Goal: Task Accomplishment & Management: Manage account settings

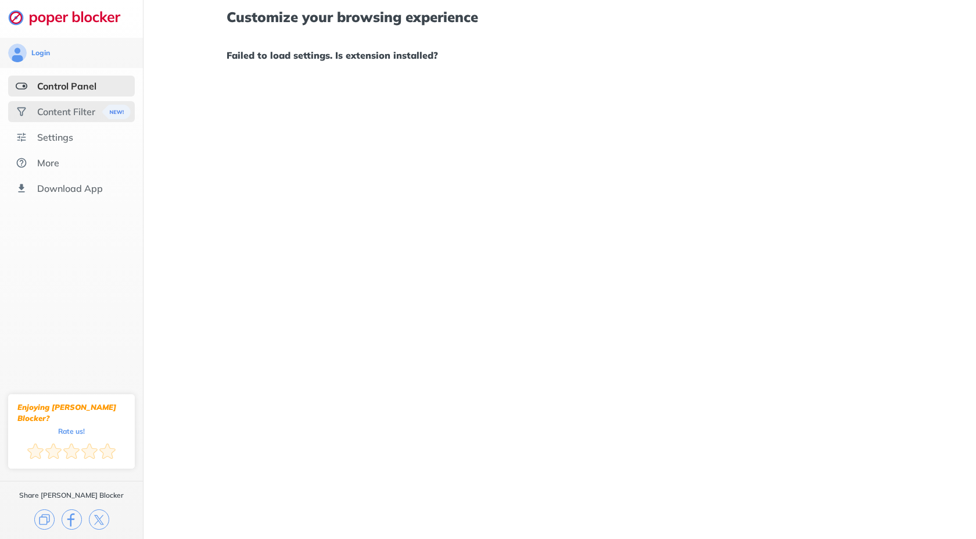
click at [69, 109] on div "Content Filter" at bounding box center [66, 112] width 58 height 12
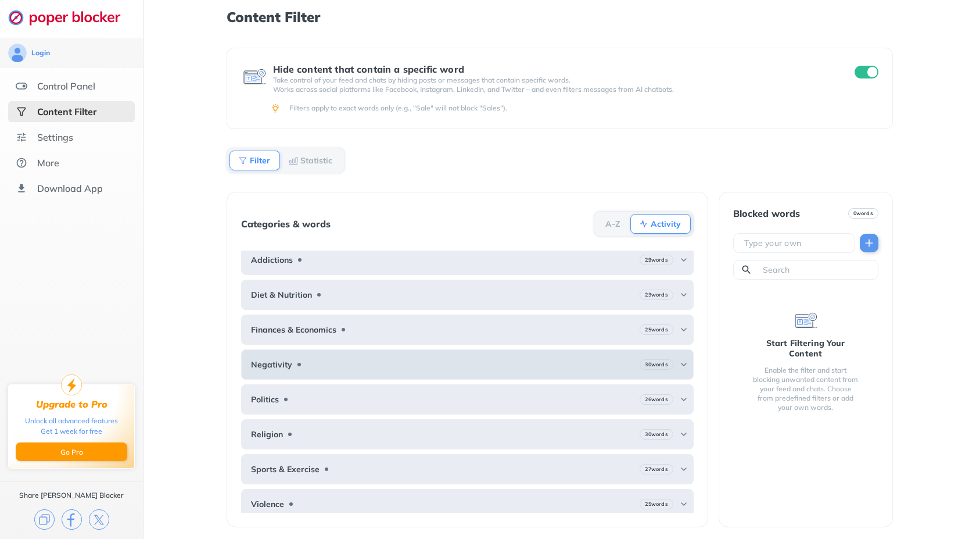
scroll to position [12, 0]
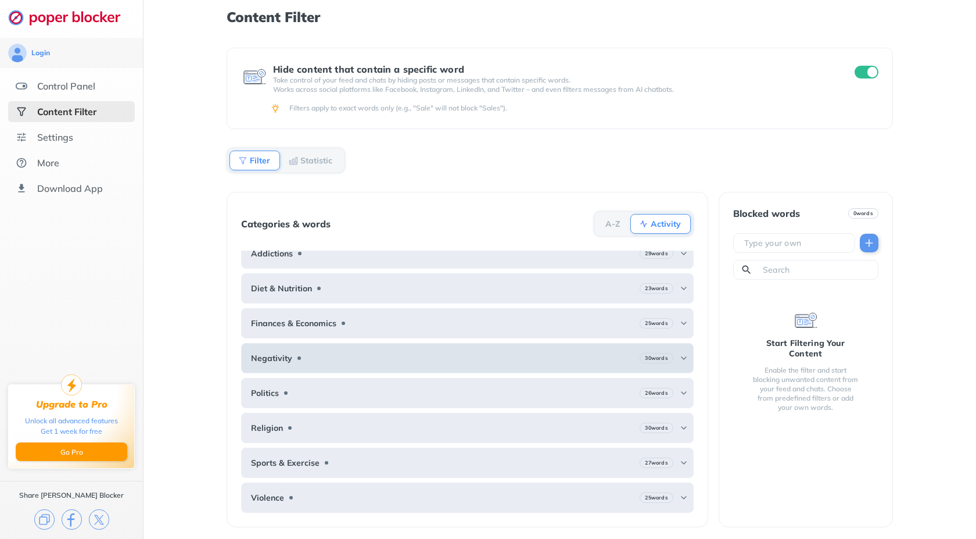
click at [679, 360] on img at bounding box center [683, 357] width 9 height 9
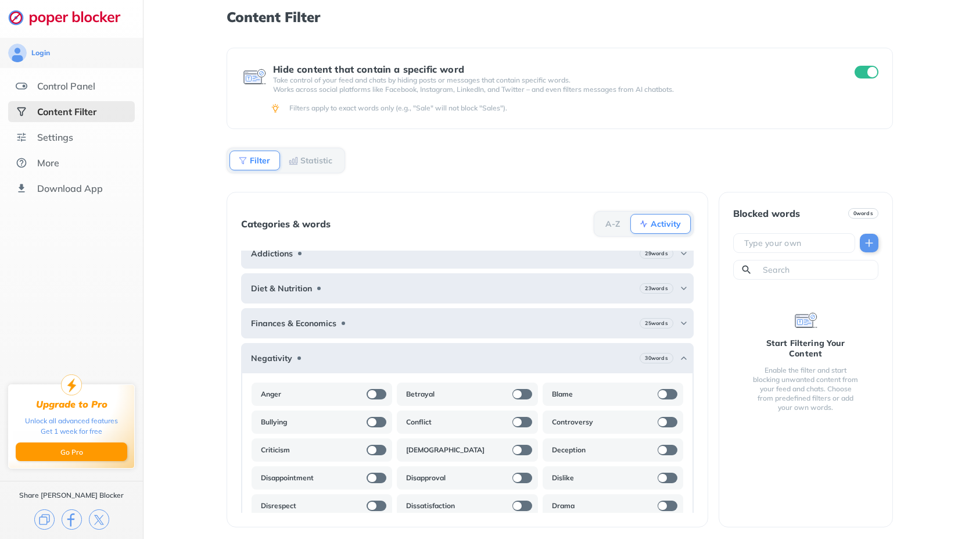
click at [175, 201] on div "Content Filter Hide content that contain a specific word Take control of your f…" at bounding box center [559, 269] width 832 height 539
click at [78, 84] on div "Control Panel" at bounding box center [66, 86] width 58 height 12
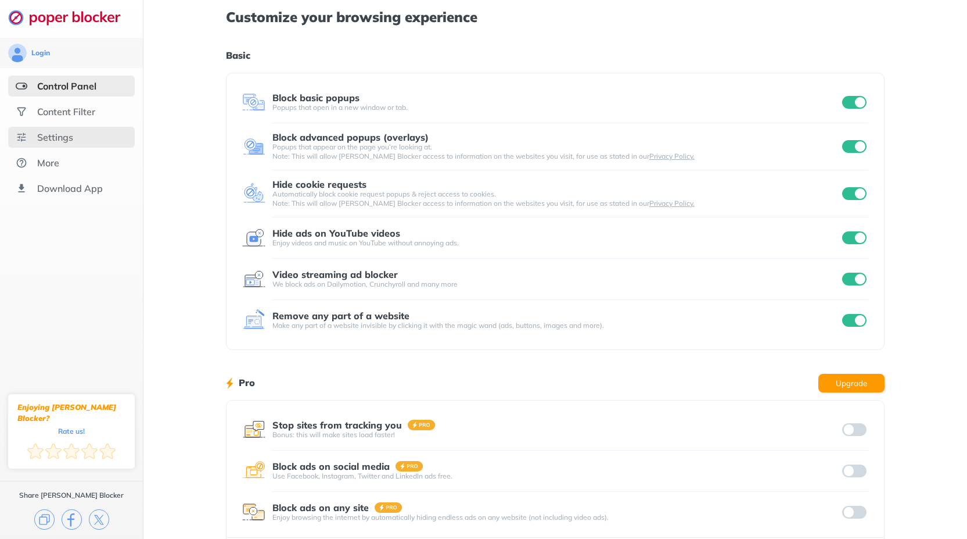
click at [53, 141] on div "Settings" at bounding box center [55, 137] width 36 height 12
